Goal: Information Seeking & Learning: Find specific fact

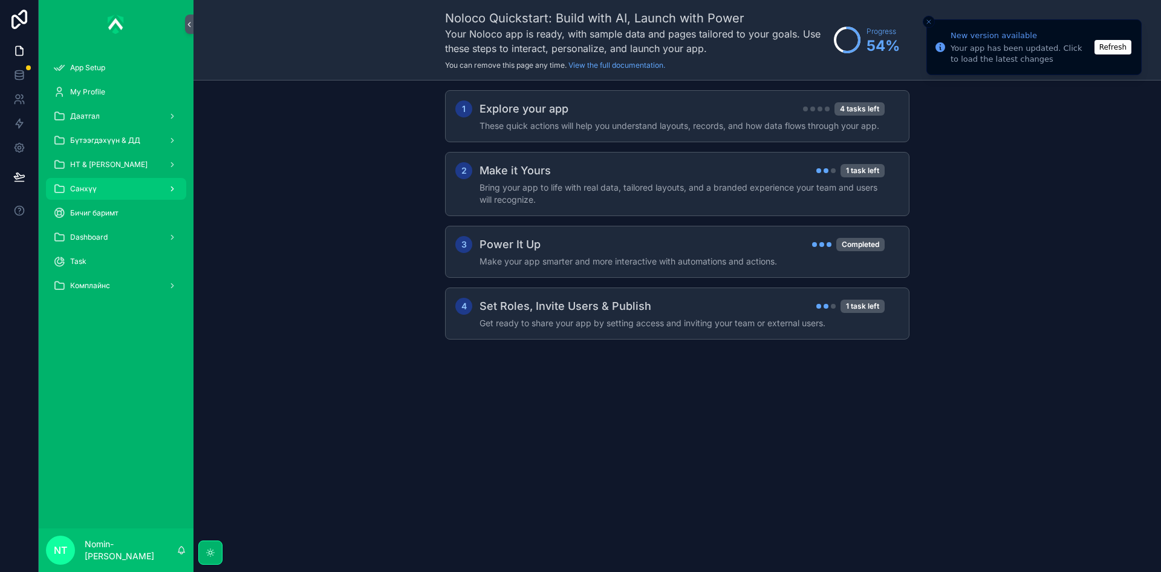
drag, startPoint x: 142, startPoint y: 185, endPoint x: 143, endPoint y: 197, distance: 11.5
click at [142, 185] on div "Санхүү" at bounding box center [116, 188] width 126 height 19
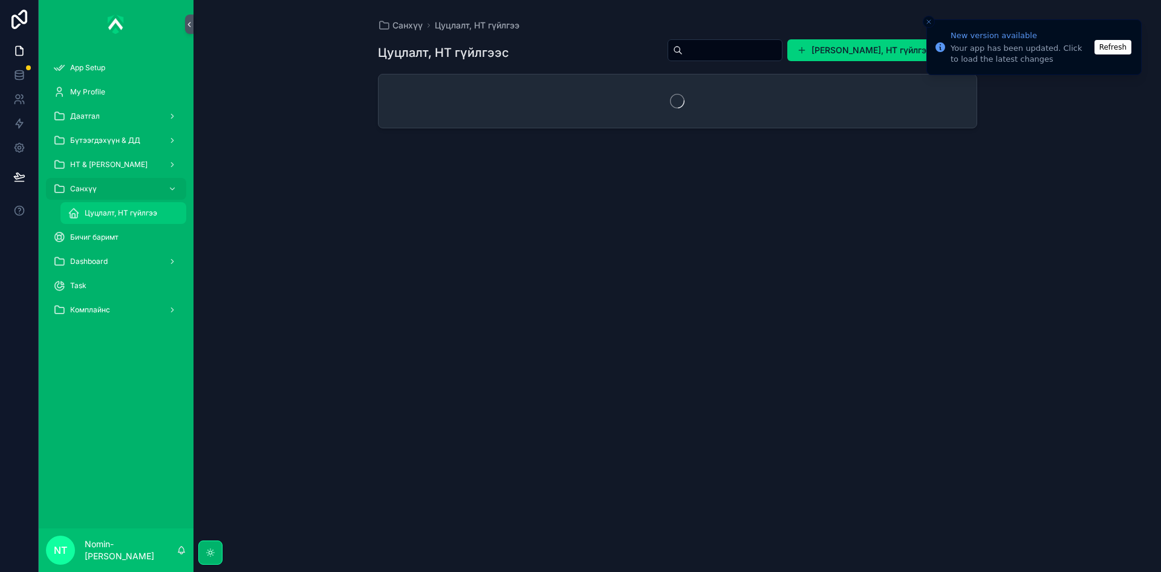
click at [137, 212] on span "Цуцлалт, НТ гүйлгээ" at bounding box center [121, 213] width 73 height 10
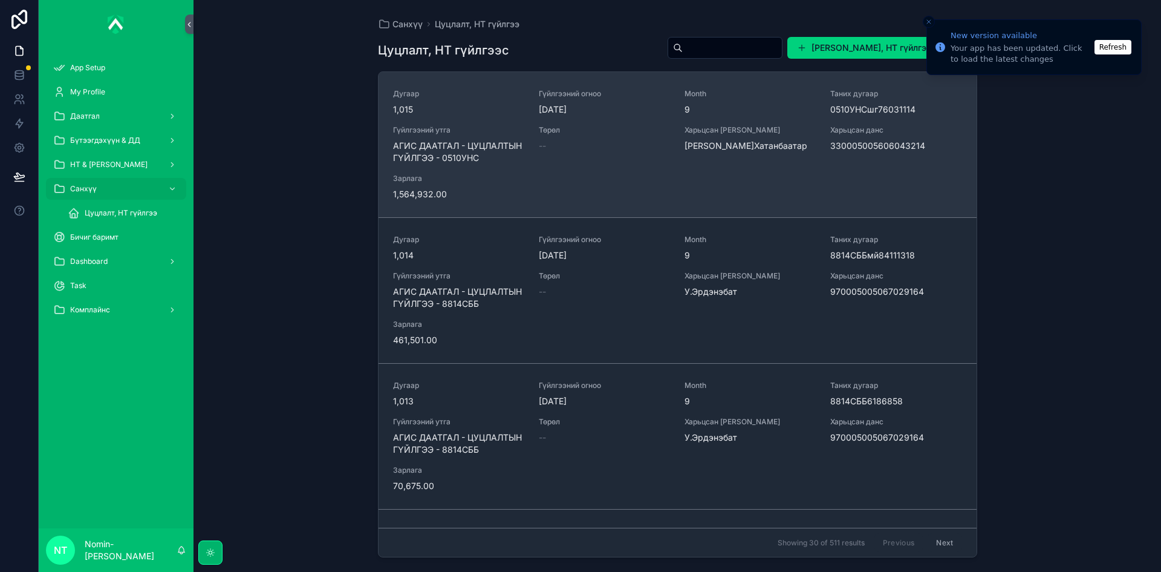
drag, startPoint x: 824, startPoint y: 144, endPoint x: 900, endPoint y: 145, distance: 76.2
click at [900, 145] on div "Дугаар 1,015 Гүйлгээний огноо [DATE] Month 9 Таних дугаар 0510УНСшг76031114 Гүй…" at bounding box center [677, 144] width 569 height 111
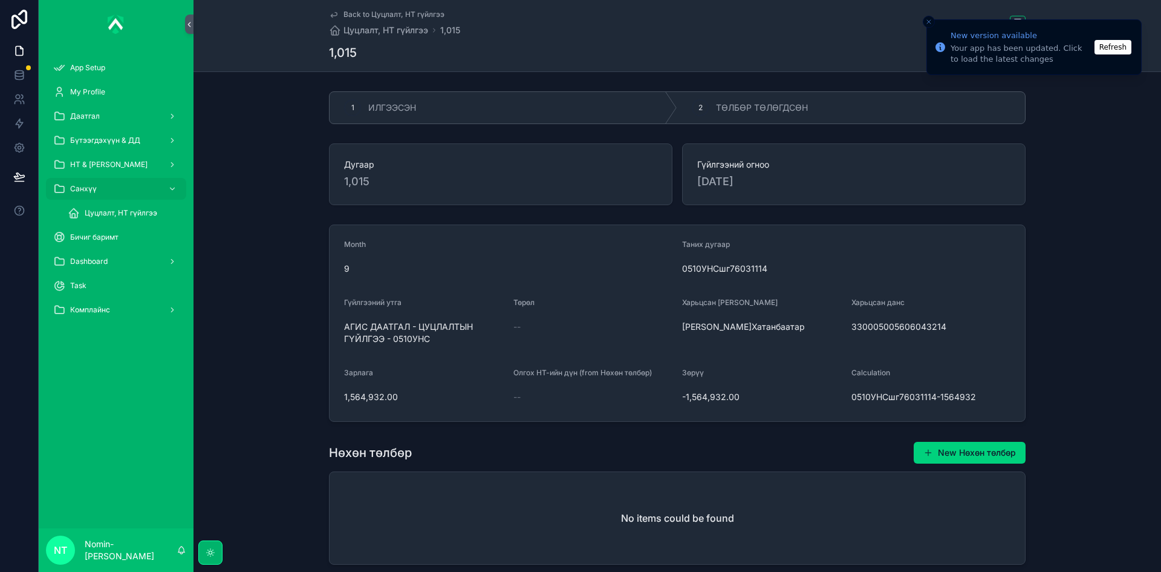
drag, startPoint x: 846, startPoint y: 325, endPoint x: 946, endPoint y: 328, distance: 99.8
click at [946, 328] on form "Month 9 Таних дугаар 0510УНСшг76031114 Гүйлгээний утга АГИС ДААТГАЛ - ЦУЦЛАЛТЫН…" at bounding box center [678, 323] width 696 height 196
copy span "330005005606043214"
drag, startPoint x: 341, startPoint y: 395, endPoint x: 396, endPoint y: 397, distance: 54.5
click at [396, 397] on span "1,564,932.00" at bounding box center [424, 397] width 160 height 12
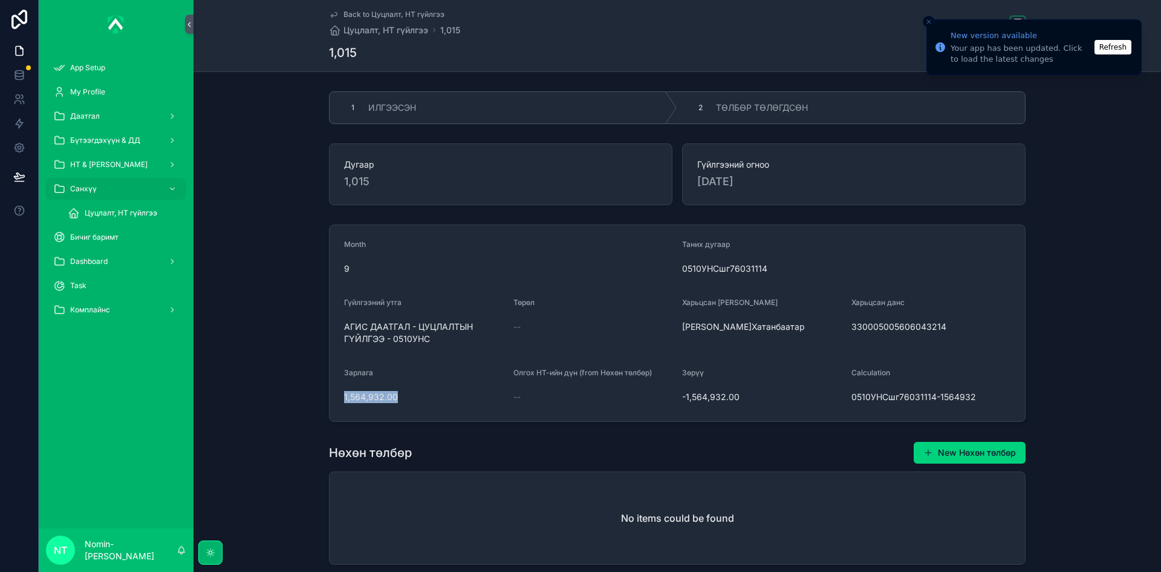
copy span "1,564,932.00"
drag, startPoint x: 340, startPoint y: 325, endPoint x: 442, endPoint y: 340, distance: 103.3
click at [442, 340] on form "Month 9 Таних дугаар 0510УНСшг76031114 Гүйлгээний утга АГИС ДААТГАЛ - ЦУЦЛАЛТЫН…" at bounding box center [678, 323] width 696 height 196
copy span "АГИС ДААТГАЛ - ЦУЦЛАЛТЫН ГҮЙЛГЭЭ - 0510УНС"
click at [749, 109] on span "ТӨЛБӨР ТӨЛӨГДСӨН" at bounding box center [762, 108] width 92 height 12
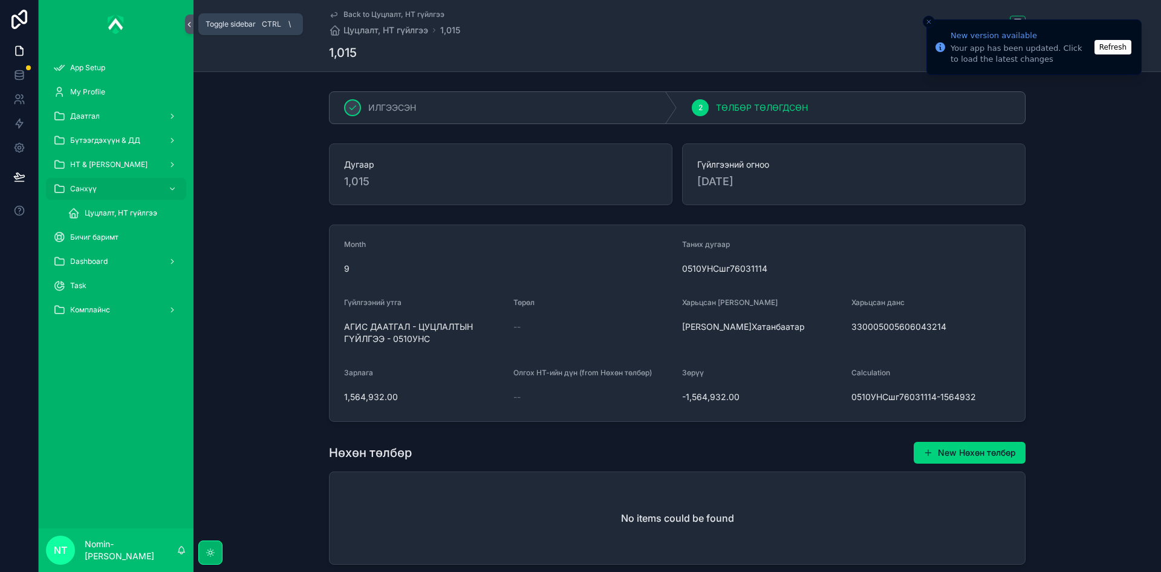
click at [188, 22] on icon "scrollable content" at bounding box center [189, 24] width 8 height 9
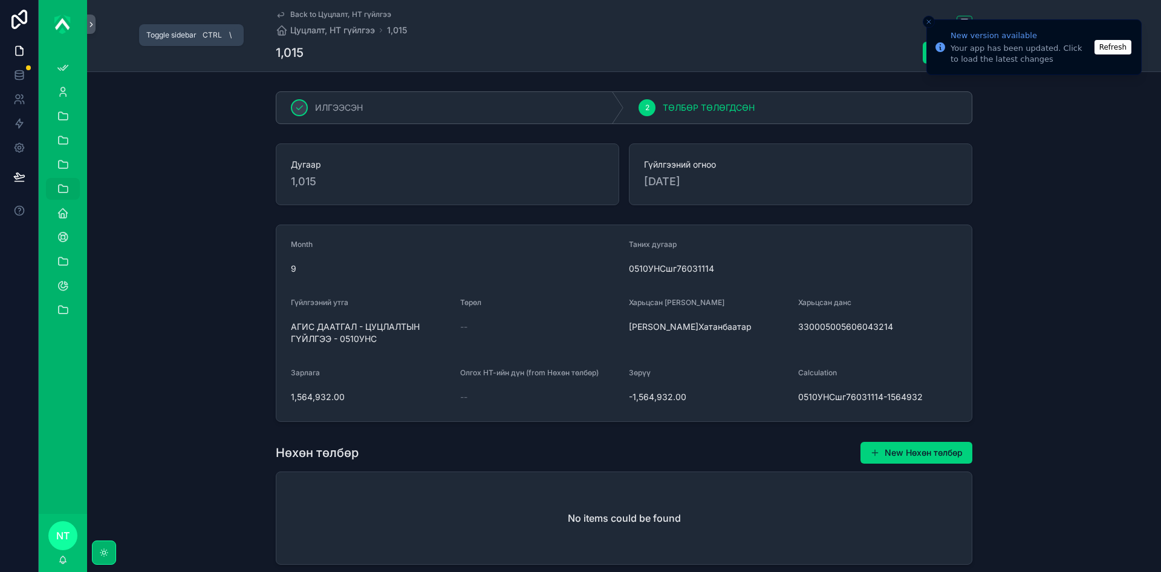
click at [93, 24] on icon "scrollable content" at bounding box center [91, 24] width 8 height 9
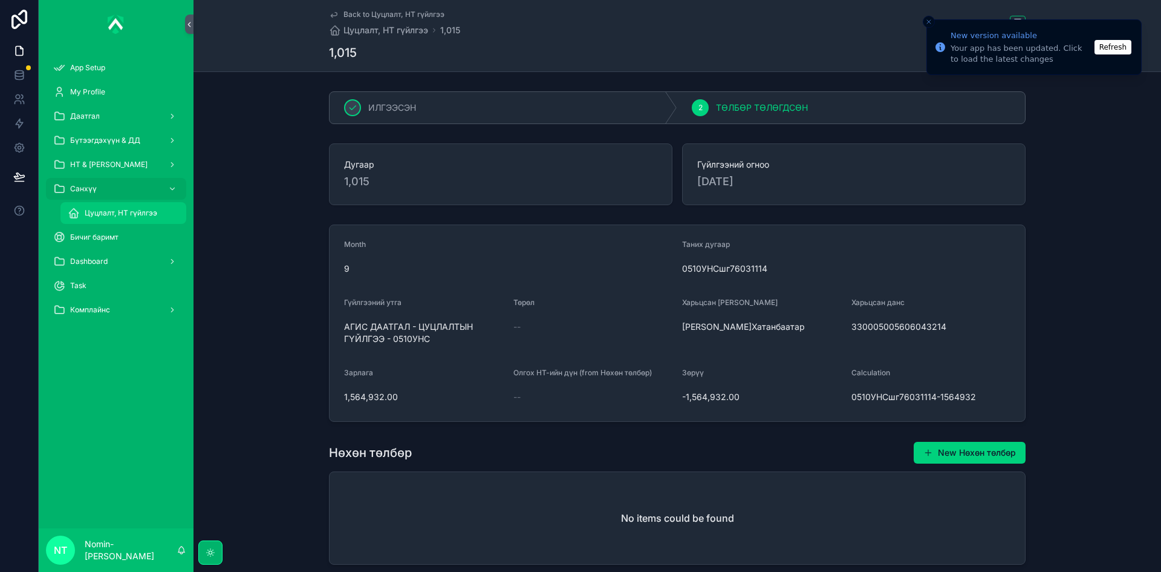
click at [102, 213] on span "Цуцлалт, НТ гүйлгээ" at bounding box center [121, 213] width 73 height 10
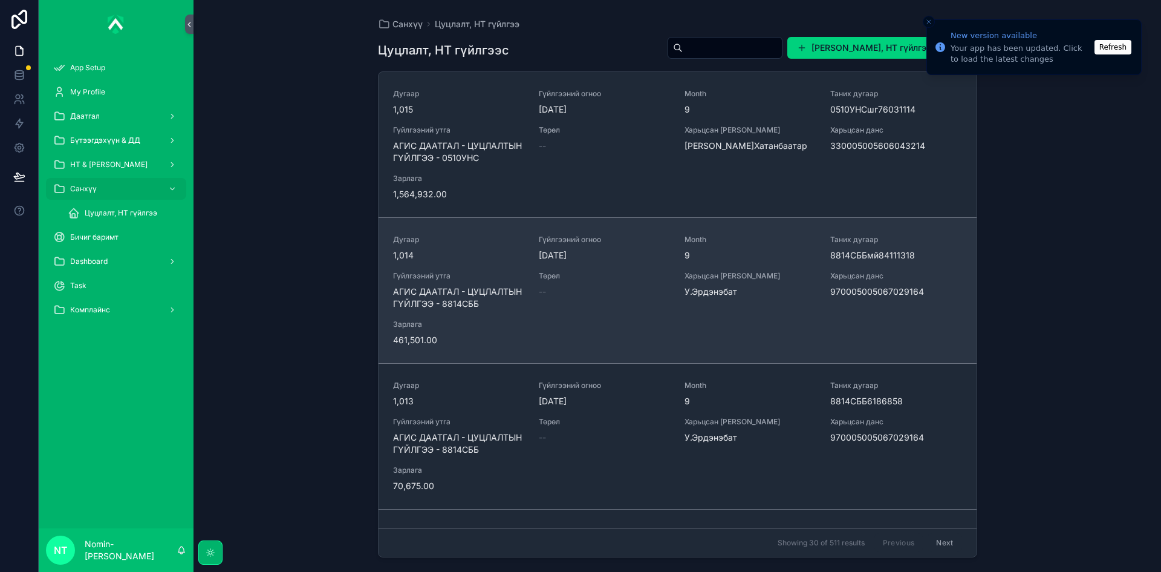
click at [598, 273] on span "Төрөл" at bounding box center [604, 276] width 131 height 10
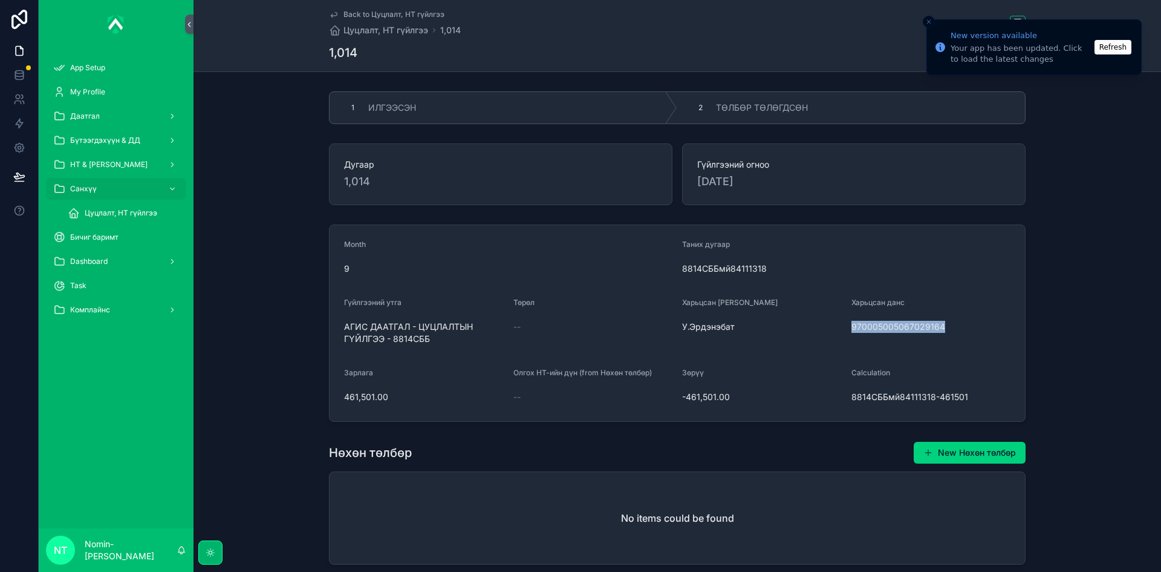
drag, startPoint x: 848, startPoint y: 325, endPoint x: 939, endPoint y: 330, distance: 91.5
click at [939, 330] on form "Month 9 Таних дугаар 8814СББмй84111318 Гүйлгээний утга АГИС ДААТГАЛ - ЦУЦЛАЛТЫН…" at bounding box center [678, 323] width 696 height 196
copy span "970005005067029164"
drag, startPoint x: 341, startPoint y: 400, endPoint x: 387, endPoint y: 400, distance: 46.0
click at [387, 400] on span "461,501.00" at bounding box center [424, 397] width 160 height 12
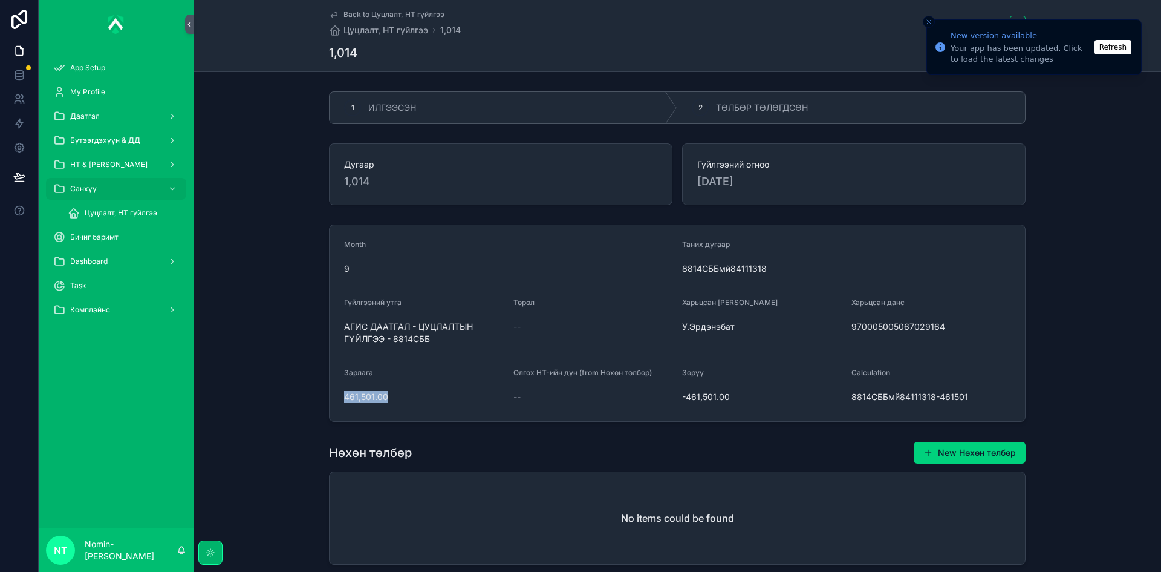
copy span "461,501.00"
drag, startPoint x: 344, startPoint y: 325, endPoint x: 439, endPoint y: 345, distance: 97.2
click at [439, 345] on div "АГИС ДААТГАЛ - ЦУЦЛАЛТЫН ГҮЙЛГЭЭ - 8814СББ" at bounding box center [424, 332] width 160 height 31
copy span "АГИС ДААТГАЛ - ЦУЦЛАЛТЫН ГҮЙЛГЭЭ - 8814СББ"
click at [745, 110] on span "ТӨЛБӨР ТӨЛӨГДСӨН" at bounding box center [762, 108] width 92 height 12
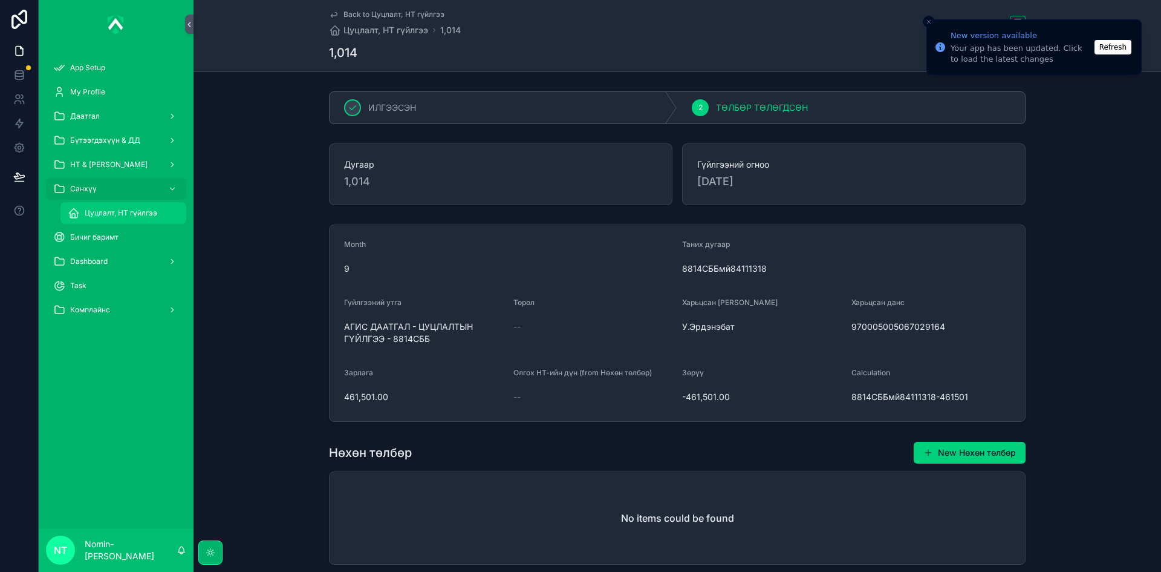
click at [109, 206] on div "Цуцлалт, НТ гүйлгээ" at bounding box center [123, 212] width 111 height 19
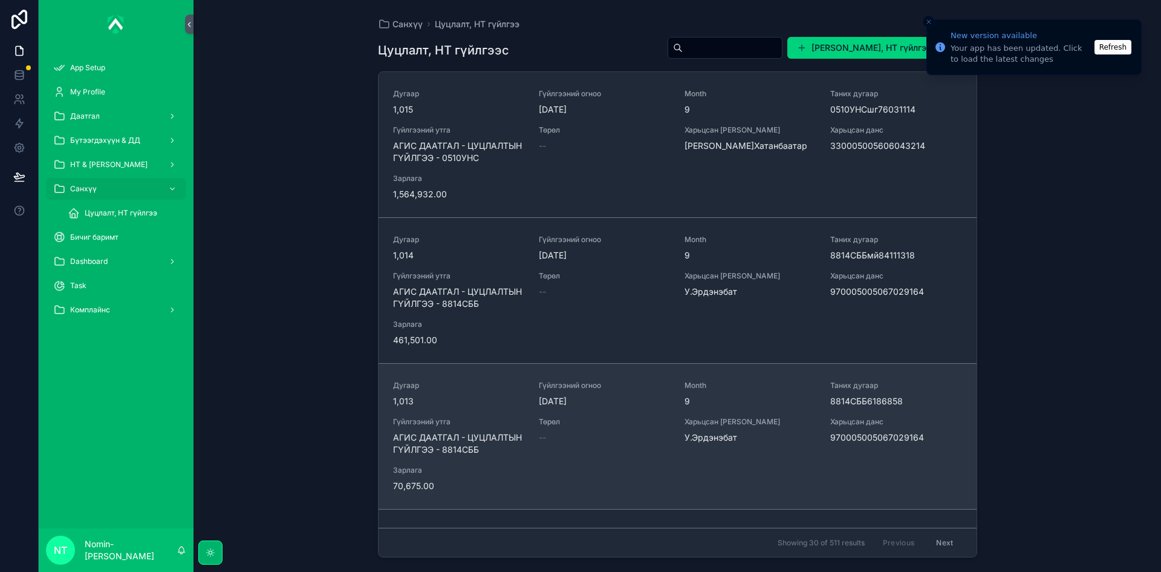
click at [485, 436] on span "АГИС ДААТГАЛ - ЦУЦЛАЛТЫН ГҮЙЛГЭЭ - 8814СББ" at bounding box center [458, 443] width 131 height 24
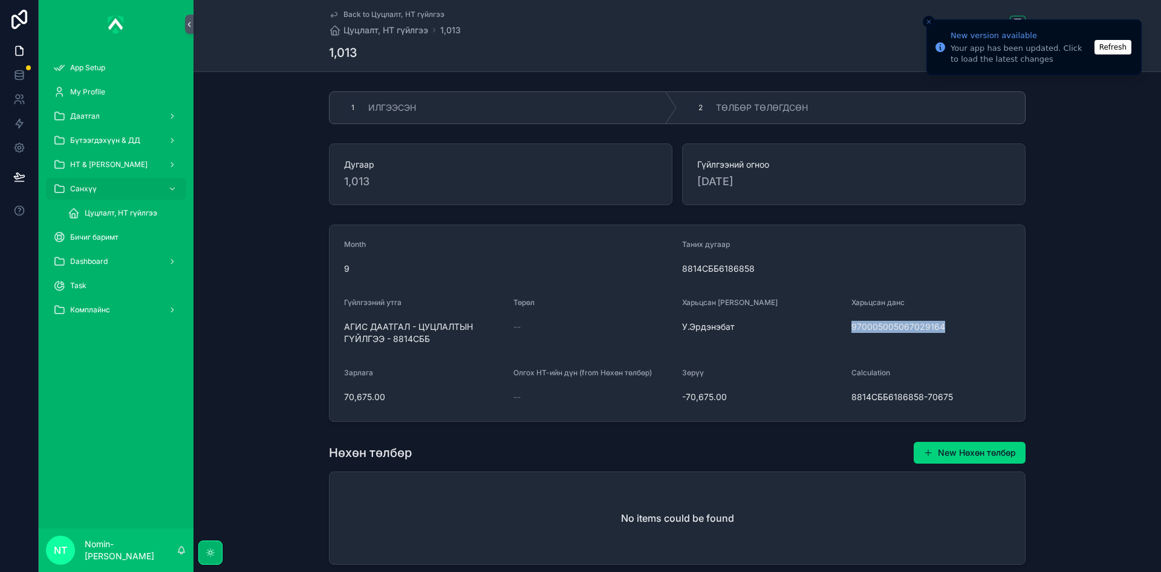
drag, startPoint x: 847, startPoint y: 325, endPoint x: 942, endPoint y: 327, distance: 95.0
click at [942, 327] on form "Month 9 Таних дугаар 8814СББ6186858 Гүйлгээний утга АГИС ДААТГАЛ - ЦУЦЛАЛТЫН ГҮ…" at bounding box center [678, 323] width 696 height 196
copy span "970005005067029164"
click at [344, 394] on span "70,675.00" at bounding box center [424, 397] width 160 height 12
click at [386, 393] on span "70,675.00" at bounding box center [424, 397] width 160 height 12
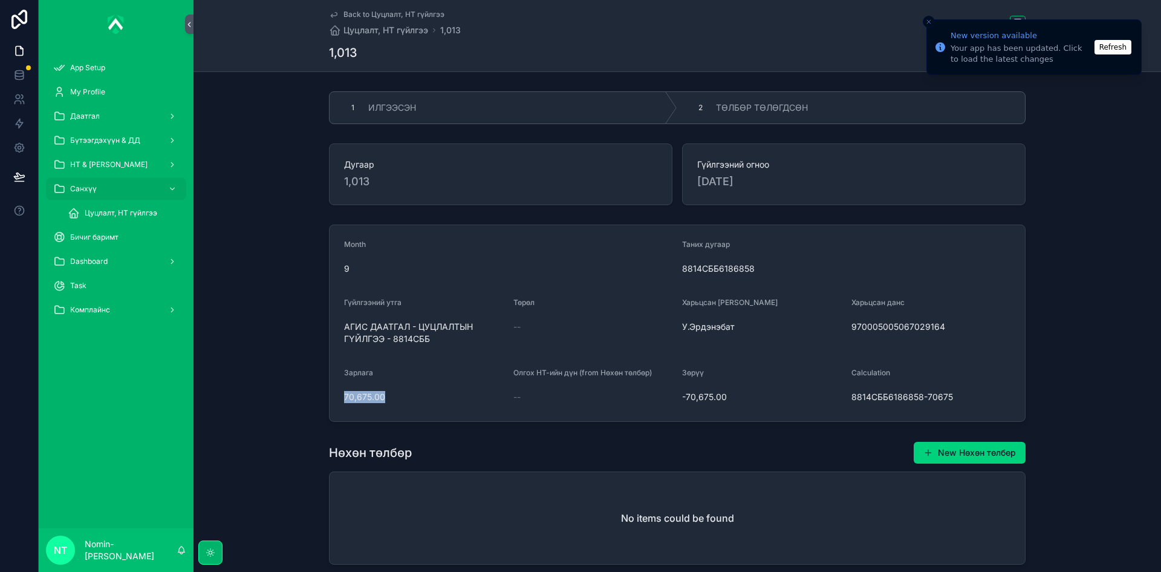
drag, startPoint x: 337, startPoint y: 398, endPoint x: 383, endPoint y: 398, distance: 46.0
click at [383, 398] on form "Month 9 Таних дугаар 8814СББ6186858 Гүйлгээний утга АГИС ДААТГАЛ - ЦУЦЛАЛТЫН ГҮ…" at bounding box center [678, 323] width 696 height 196
copy span "70,675.00"
drag, startPoint x: 339, startPoint y: 323, endPoint x: 435, endPoint y: 340, distance: 97.1
click at [435, 340] on form "Month 9 Таних дугаар 8814СББ6186858 Гүйлгээний утга АГИС ДААТГАЛ - ЦУЦЛАЛТЫН ГҮ…" at bounding box center [678, 323] width 696 height 196
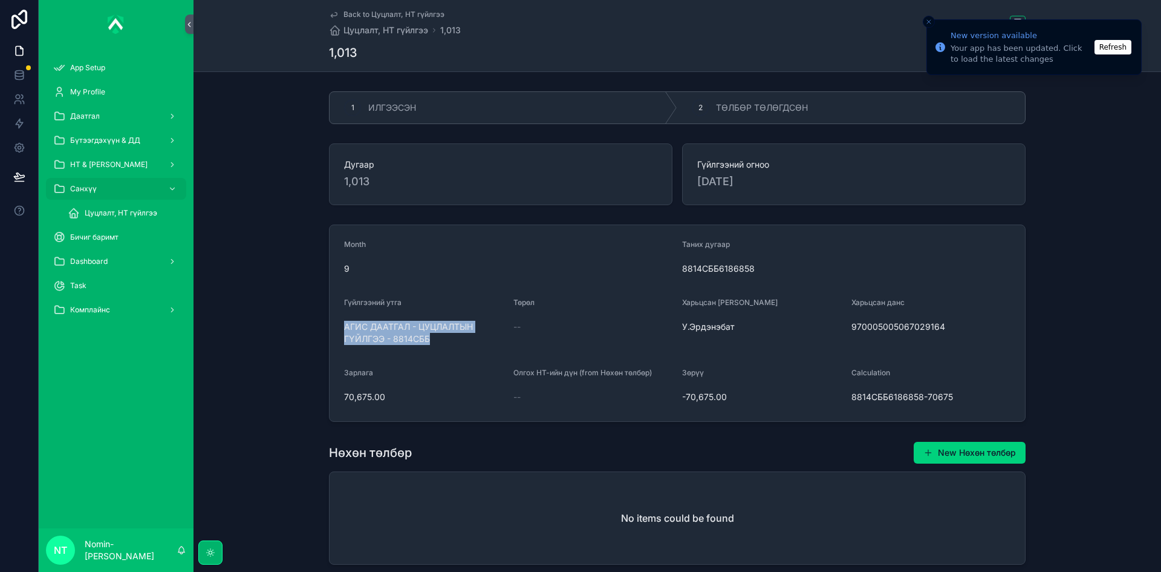
copy span "АГИС ДААТГАЛ - ЦУЦЛАЛТЫН ГҮЙЛГЭЭ - 8814СББ"
click at [1111, 390] on div "Month 9 Таних дугаар 8814СББ6186858 Гүйлгээний утга АГИС ДААТГАЛ - ЦУЦЛАЛТЫН ГҮ…" at bounding box center [678, 323] width 968 height 207
